Goal: Task Accomplishment & Management: Use online tool/utility

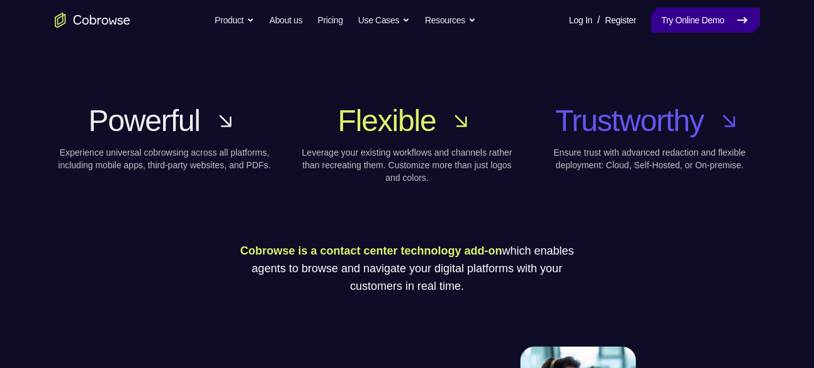
click at [728, 12] on link "Try Online Demo" at bounding box center [705, 20] width 108 height 25
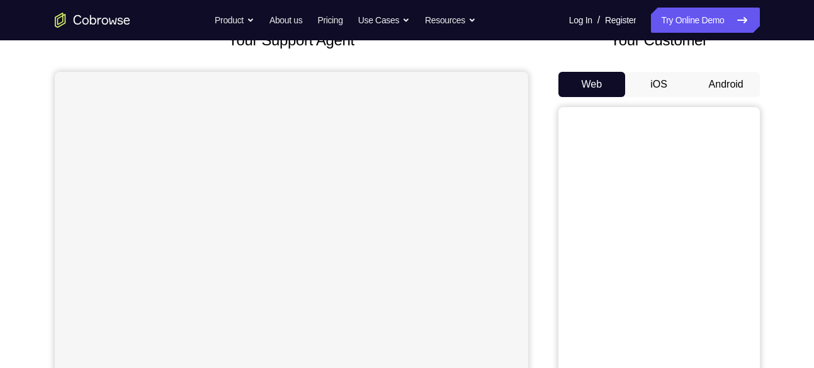
scroll to position [86, 0]
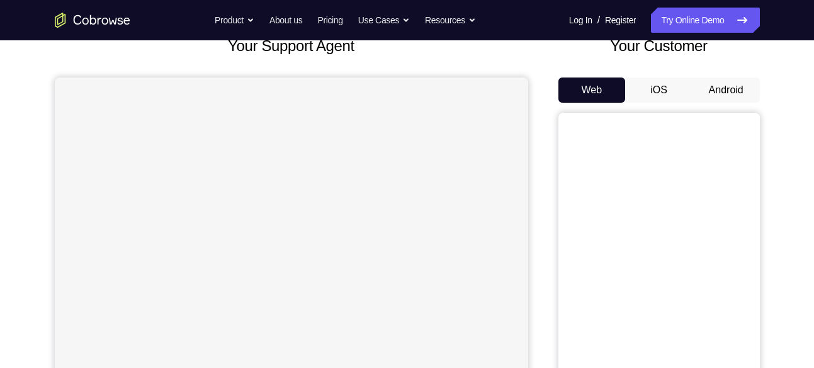
click at [744, 77] on button "Android" at bounding box center [725, 89] width 67 height 25
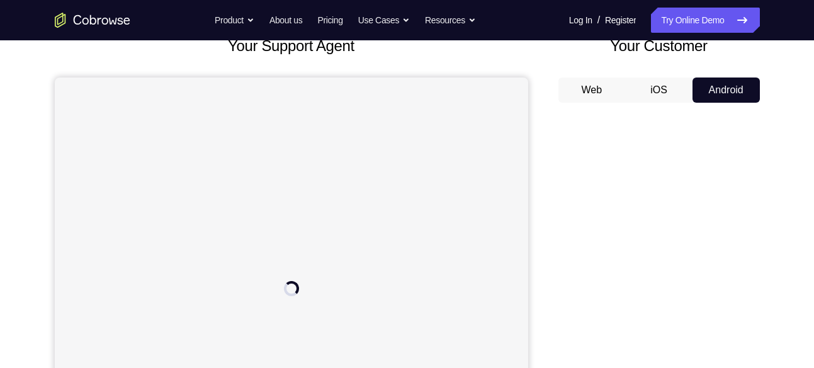
scroll to position [156, 0]
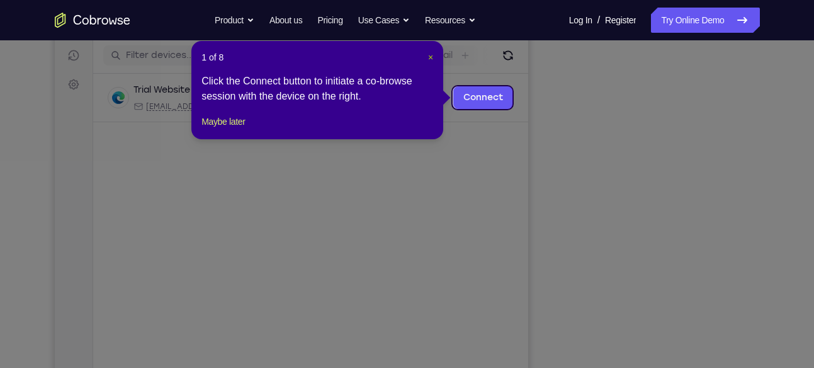
click at [428, 52] on span "×" at bounding box center [430, 57] width 5 height 10
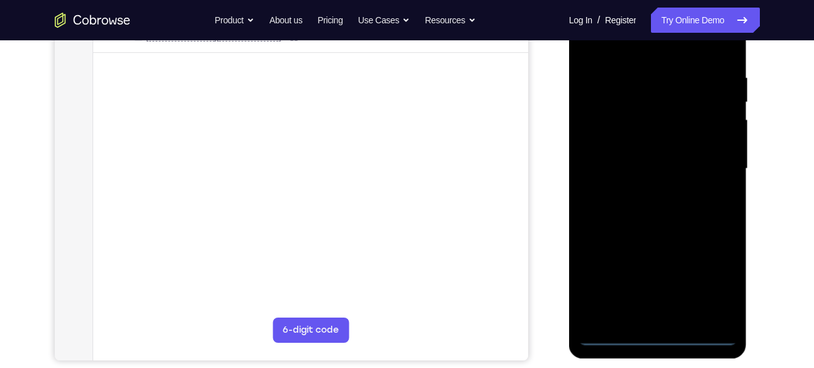
scroll to position [227, 0]
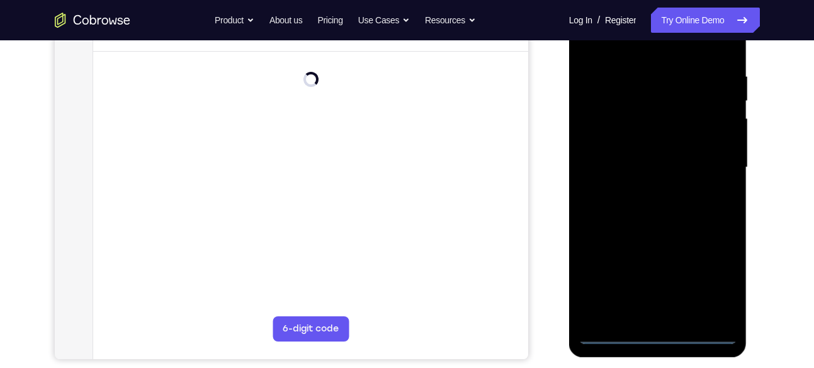
click at [653, 329] on div at bounding box center [657, 167] width 159 height 352
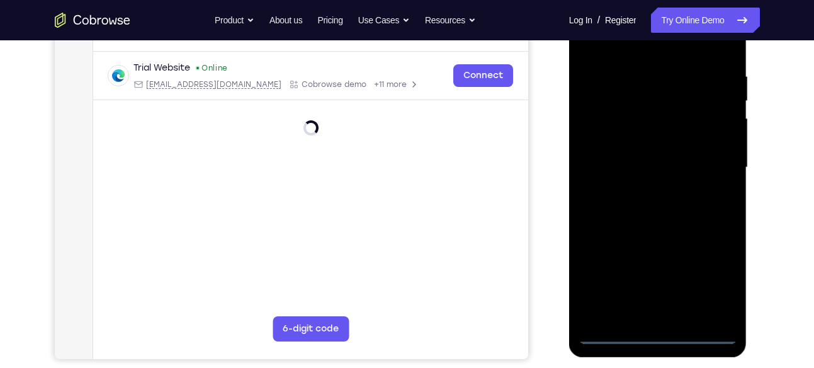
click at [660, 333] on div at bounding box center [657, 167] width 159 height 352
click at [716, 279] on div at bounding box center [657, 167] width 159 height 352
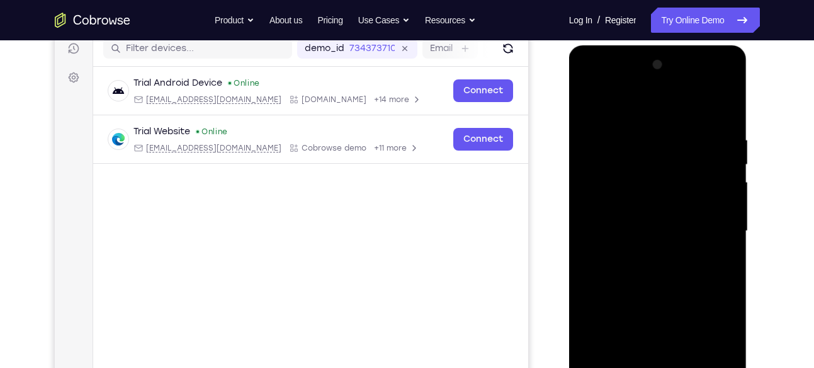
scroll to position [160, 0]
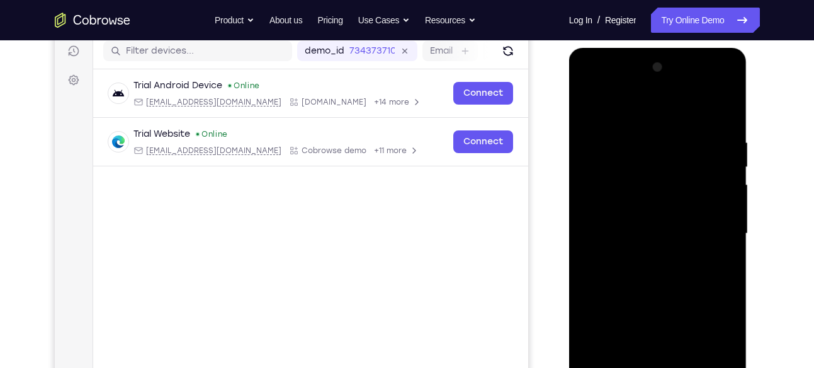
click at [588, 87] on div at bounding box center [657, 233] width 159 height 352
click at [711, 226] on div at bounding box center [657, 233] width 159 height 352
click at [646, 257] on div at bounding box center [657, 233] width 159 height 352
click at [658, 218] on div at bounding box center [657, 233] width 159 height 352
click at [656, 208] on div at bounding box center [657, 233] width 159 height 352
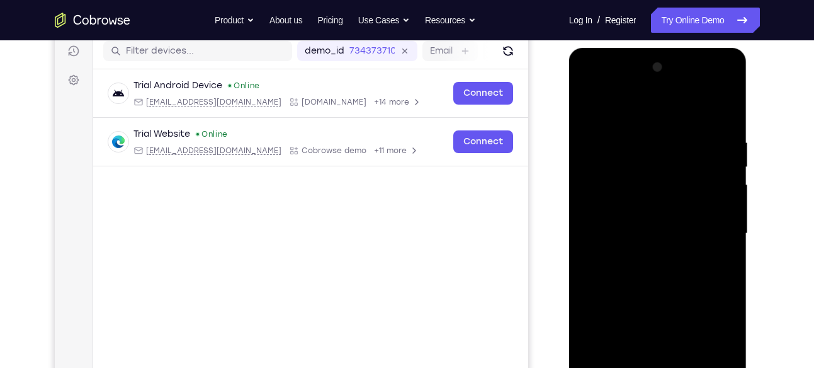
click at [631, 231] on div at bounding box center [657, 233] width 159 height 352
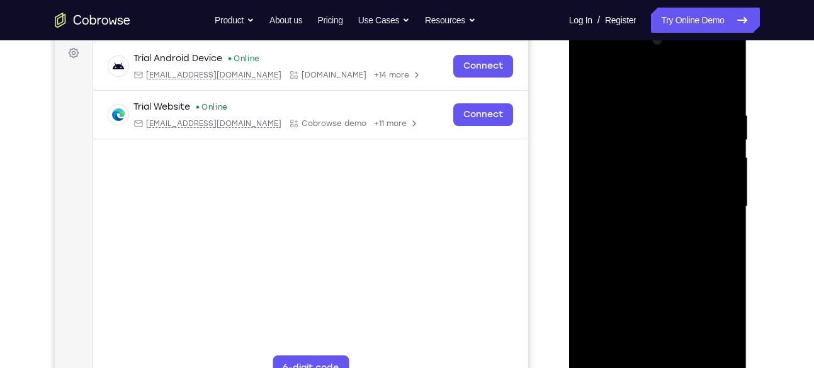
click at [675, 238] on div at bounding box center [657, 206] width 159 height 352
click at [714, 77] on div at bounding box center [657, 206] width 159 height 352
click at [651, 240] on div at bounding box center [657, 206] width 159 height 352
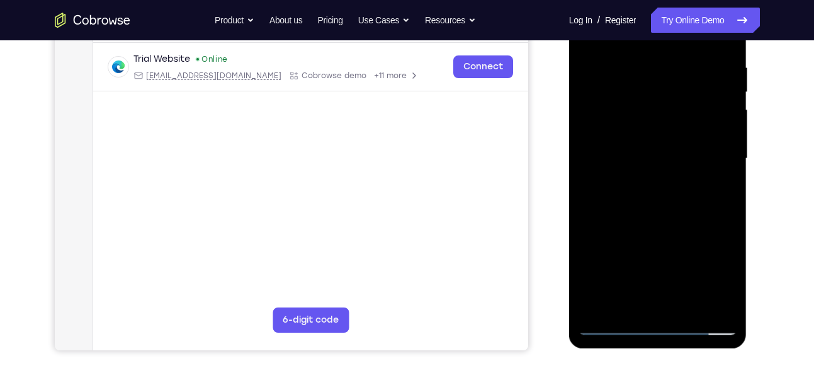
click at [688, 302] on div at bounding box center [657, 158] width 159 height 352
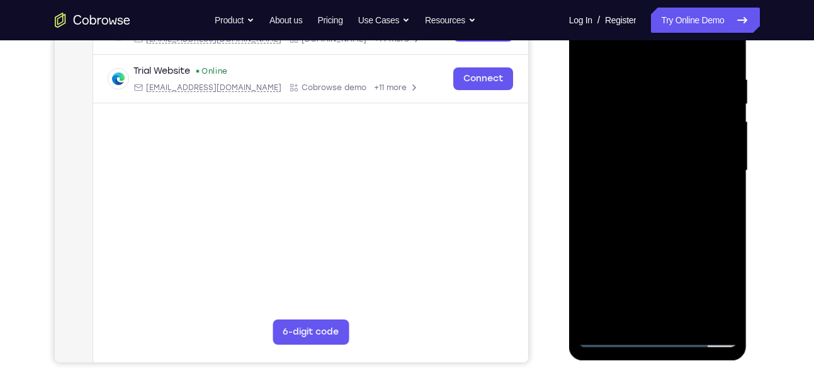
scroll to position [225, 0]
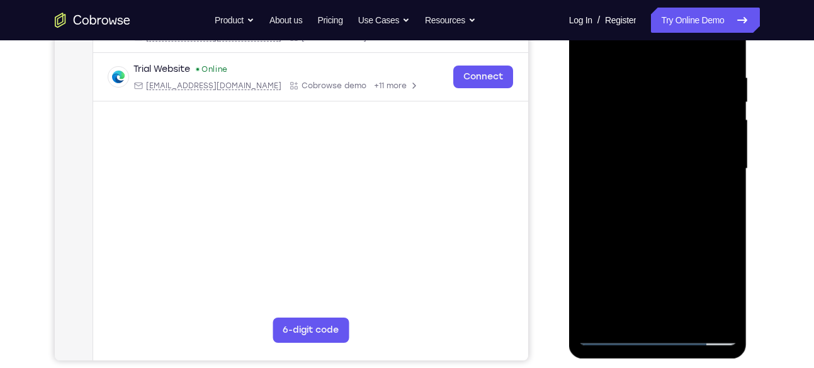
click at [679, 219] on div at bounding box center [657, 168] width 159 height 352
click at [667, 227] on div at bounding box center [657, 168] width 159 height 352
click at [703, 224] on div at bounding box center [657, 168] width 159 height 352
click at [728, 57] on div at bounding box center [657, 168] width 159 height 352
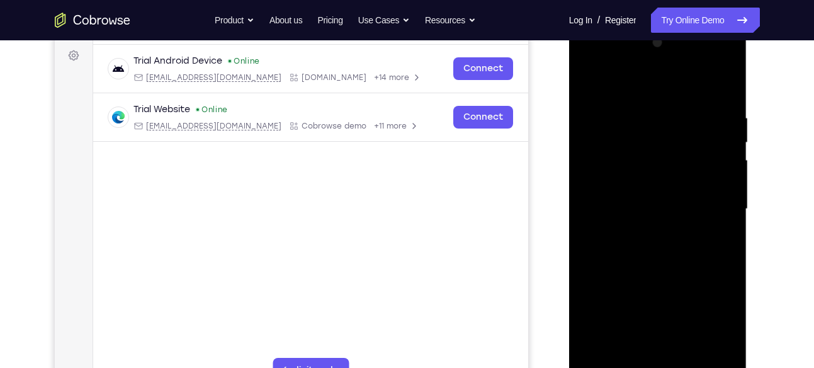
scroll to position [186, 0]
click at [726, 153] on div at bounding box center [657, 208] width 159 height 352
click at [723, 84] on div at bounding box center [657, 208] width 159 height 352
click at [722, 86] on div at bounding box center [657, 208] width 159 height 352
click at [721, 87] on div at bounding box center [657, 208] width 159 height 352
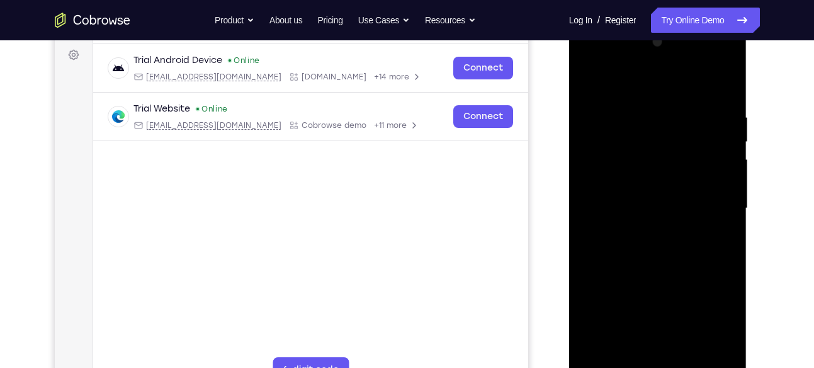
click at [722, 85] on div at bounding box center [657, 208] width 159 height 352
click at [719, 87] on div at bounding box center [657, 208] width 159 height 352
click at [721, 86] on div at bounding box center [657, 208] width 159 height 352
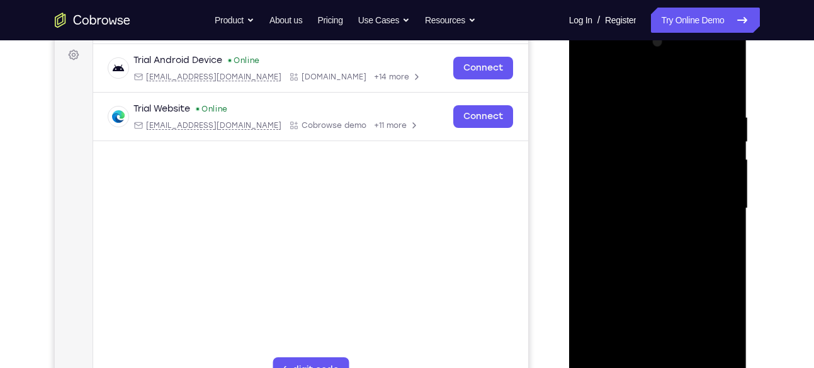
click at [721, 86] on div at bounding box center [657, 208] width 159 height 352
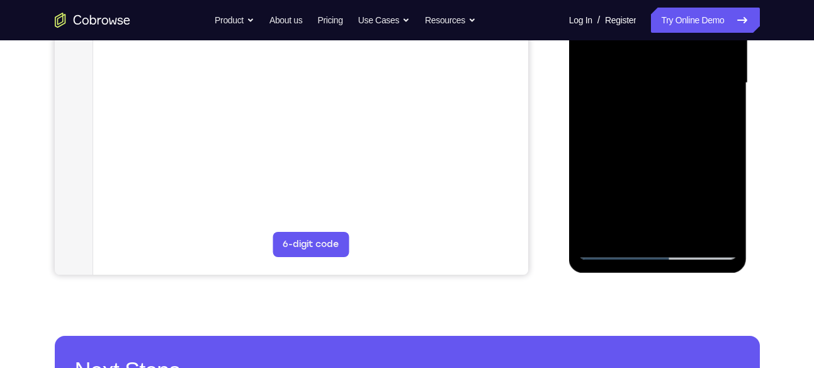
scroll to position [312, 0]
click at [610, 249] on div at bounding box center [657, 82] width 159 height 352
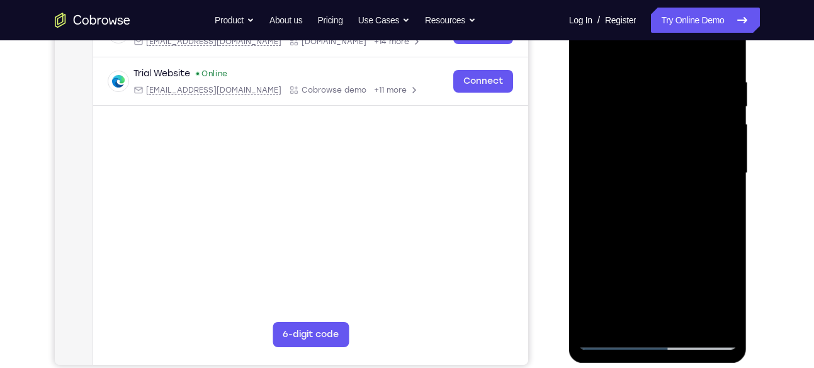
scroll to position [219, 0]
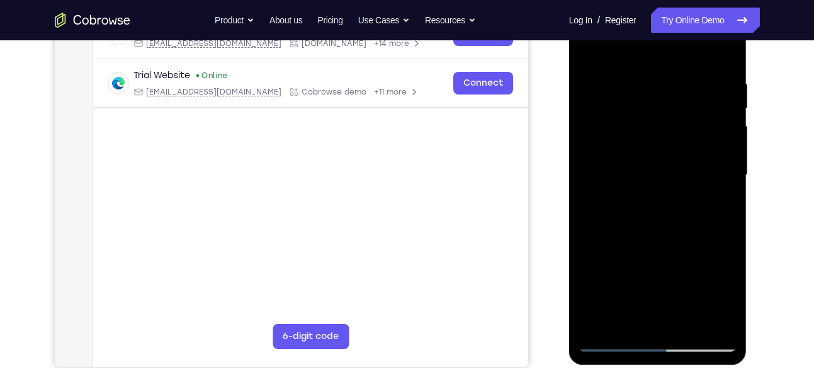
click at [689, 324] on div at bounding box center [657, 175] width 159 height 352
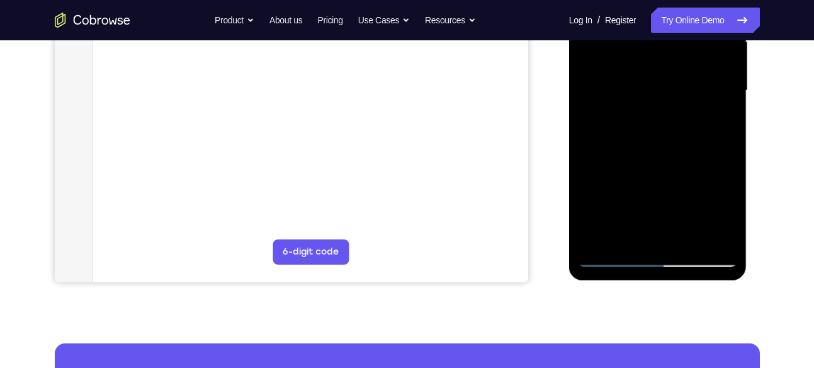
scroll to position [304, 0]
drag, startPoint x: 702, startPoint y: 193, endPoint x: 699, endPoint y: 118, distance: 75.6
click at [699, 118] on div at bounding box center [657, 90] width 159 height 352
drag, startPoint x: 683, startPoint y: 194, endPoint x: 700, endPoint y: 70, distance: 125.2
click at [700, 70] on div at bounding box center [657, 90] width 159 height 352
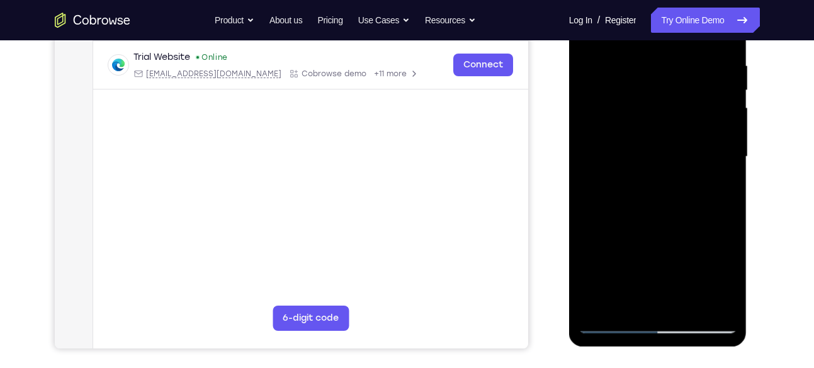
scroll to position [236, 0]
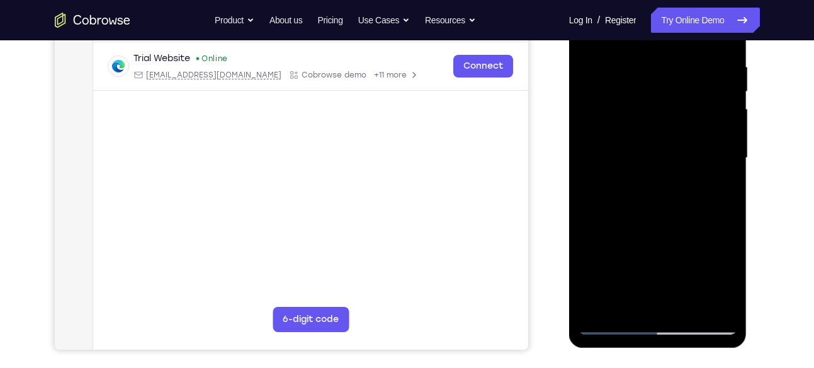
click at [605, 222] on div at bounding box center [657, 158] width 159 height 352
click at [587, 213] on div at bounding box center [657, 158] width 159 height 352
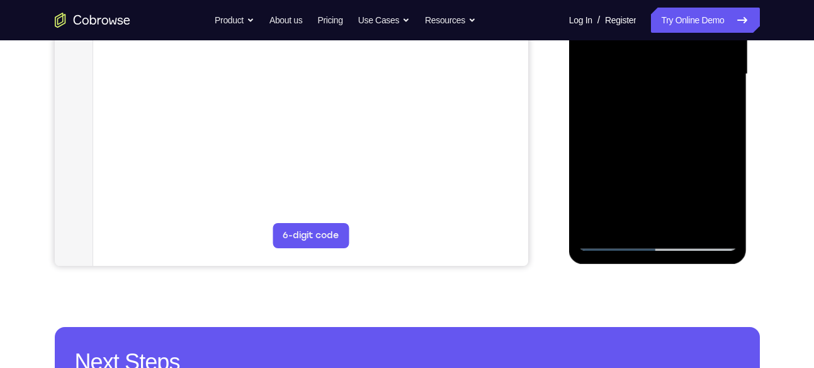
scroll to position [320, 0]
click at [624, 201] on div at bounding box center [657, 73] width 159 height 352
click at [680, 180] on div at bounding box center [657, 73] width 159 height 352
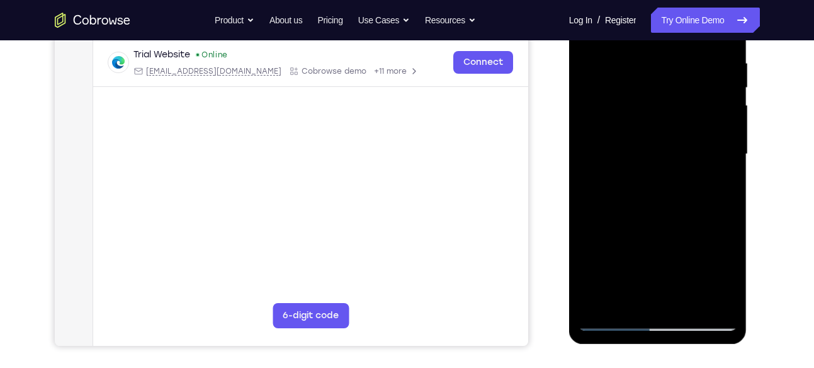
scroll to position [239, 0]
click at [686, 162] on div at bounding box center [657, 155] width 159 height 352
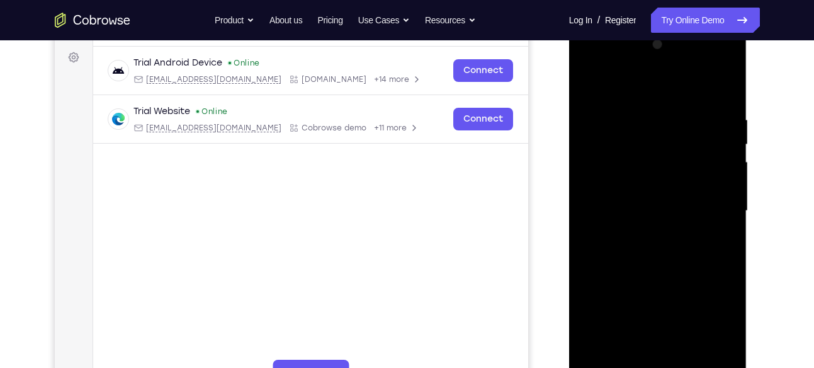
click at [653, 81] on div at bounding box center [657, 211] width 159 height 352
